Goal: Task Accomplishment & Management: Manage account settings

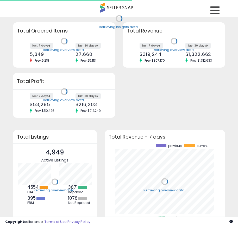
scroll to position [72, 110]
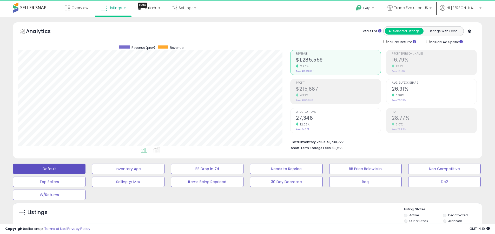
scroll to position [107, 272]
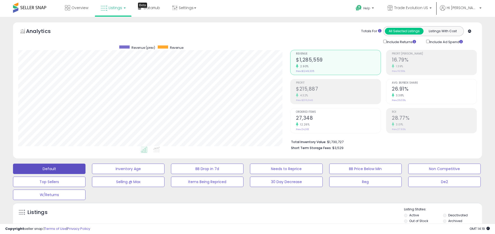
click at [241, 215] on label "Deactivated" at bounding box center [457, 215] width 19 height 4
click at [241, 221] on label "Archived" at bounding box center [455, 221] width 14 height 4
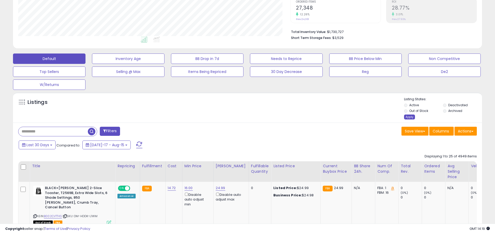
click at [241, 117] on div "Apply" at bounding box center [409, 117] width 11 height 5
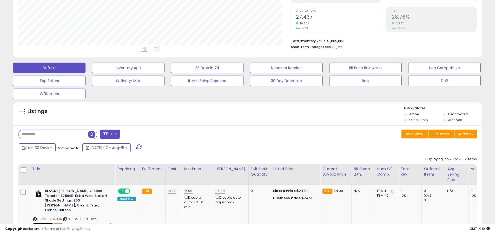
click at [49, 68] on button "Default" at bounding box center [49, 68] width 73 height 10
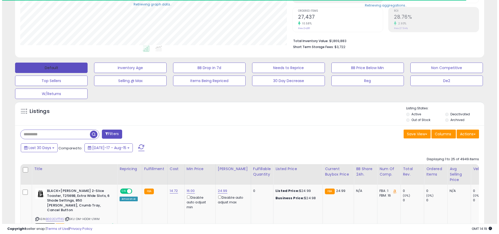
scroll to position [259808, 259642]
click at [136, 145] on span at bounding box center [139, 148] width 6 height 7
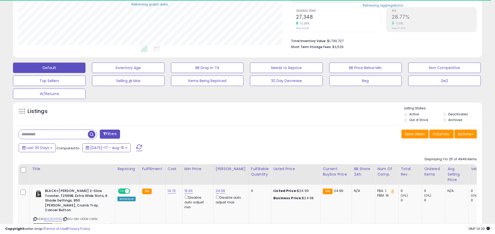
click at [53, 134] on input "text" at bounding box center [52, 134] width 69 height 9
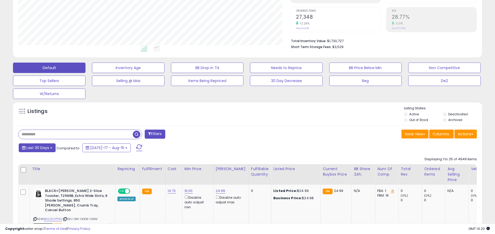
click at [37, 148] on span "Last 30 Days" at bounding box center [38, 147] width 23 height 5
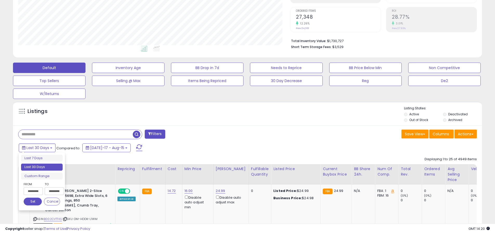
click at [42, 167] on li "Last 30 Days" at bounding box center [42, 167] width 42 height 7
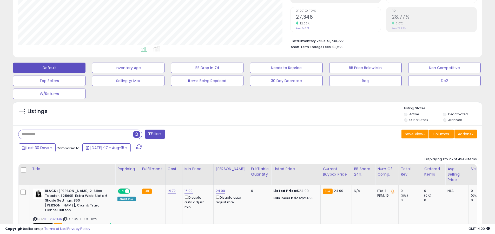
click at [76, 134] on input "text" at bounding box center [75, 134] width 114 height 9
click at [137, 134] on span "button" at bounding box center [137, 135] width 8 height 8
click at [241, 134] on button "Actions" at bounding box center [466, 134] width 22 height 9
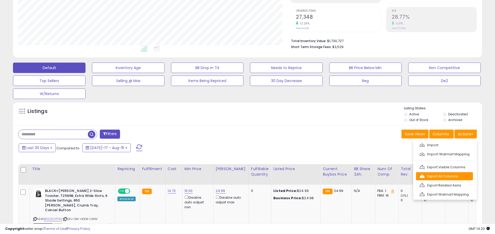
click at [241, 176] on link "Export All Columns" at bounding box center [444, 176] width 57 height 8
